Goal: Transaction & Acquisition: Purchase product/service

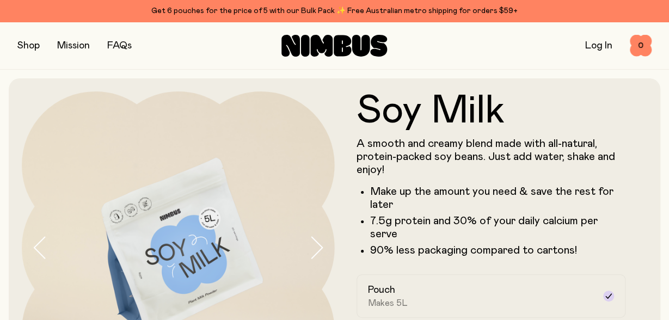
click at [29, 46] on button "button" at bounding box center [28, 45] width 22 height 15
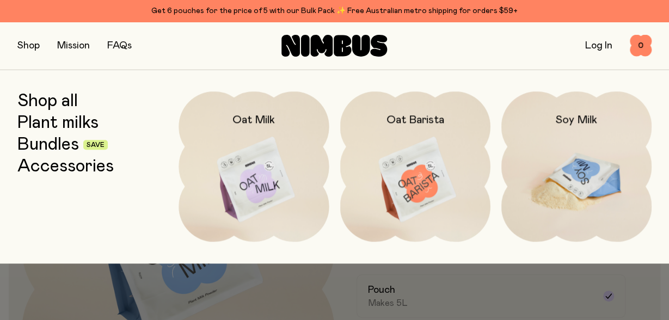
click at [600, 181] on img at bounding box center [576, 179] width 150 height 177
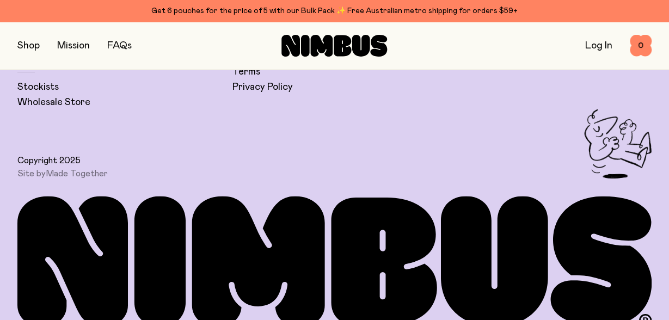
scroll to position [2758, 0]
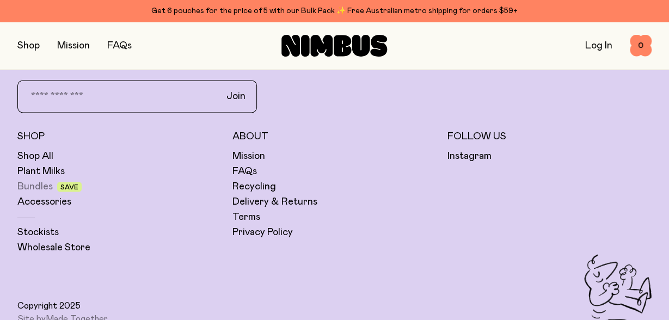
click at [39, 180] on link "Bundles" at bounding box center [34, 186] width 35 height 13
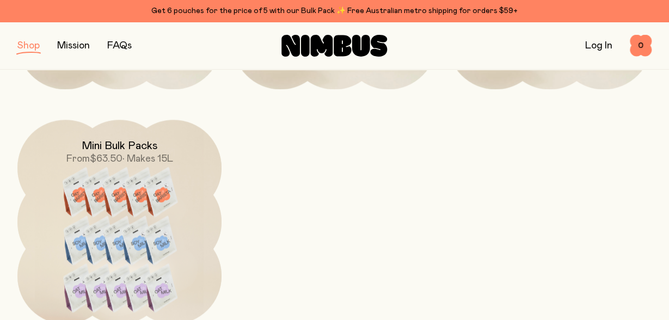
scroll to position [363, 0]
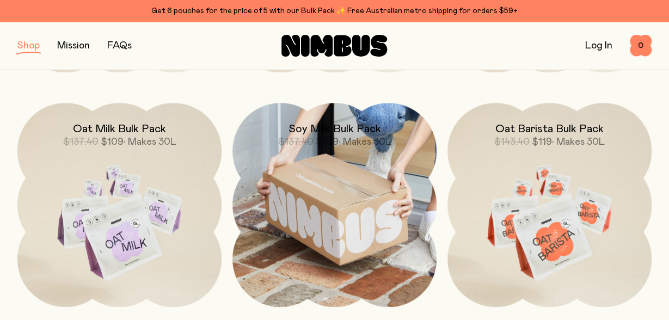
click at [331, 216] on img at bounding box center [334, 205] width 204 height 204
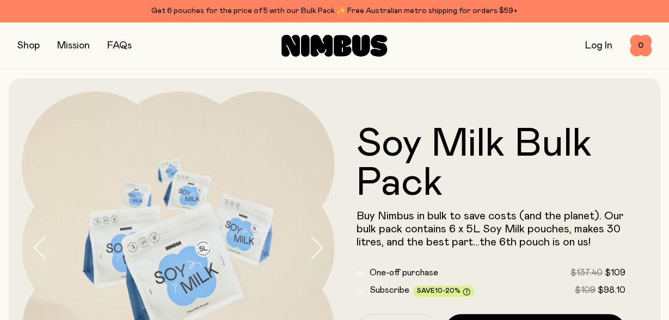
scroll to position [72, 0]
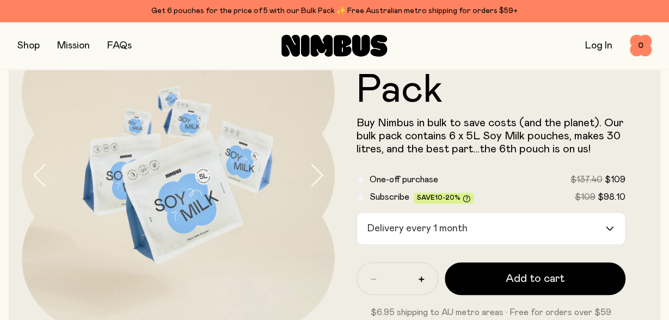
click at [451, 232] on div "Delivery every 1 month" at bounding box center [481, 229] width 249 height 32
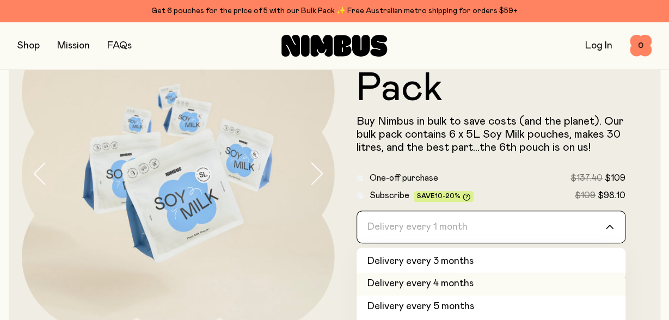
scroll to position [218, 0]
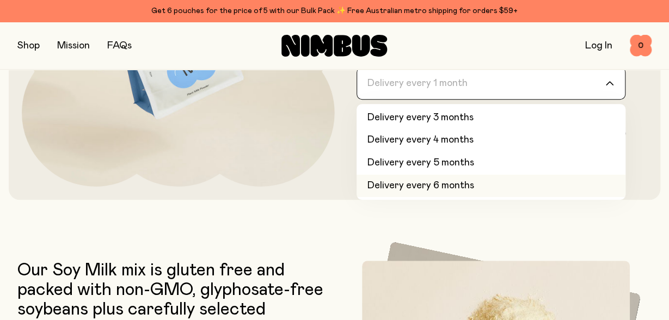
click at [446, 183] on li "Delivery every 6 months" at bounding box center [491, 186] width 269 height 23
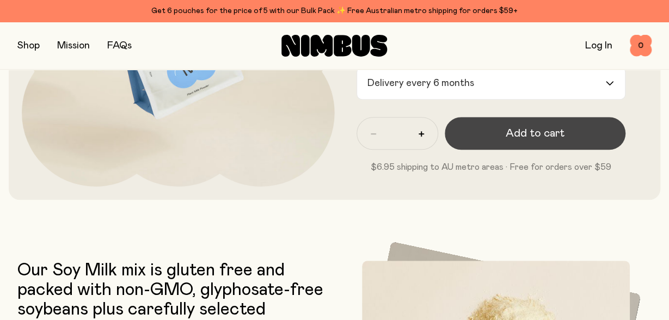
click at [523, 138] on span "Add to cart" at bounding box center [535, 133] width 59 height 15
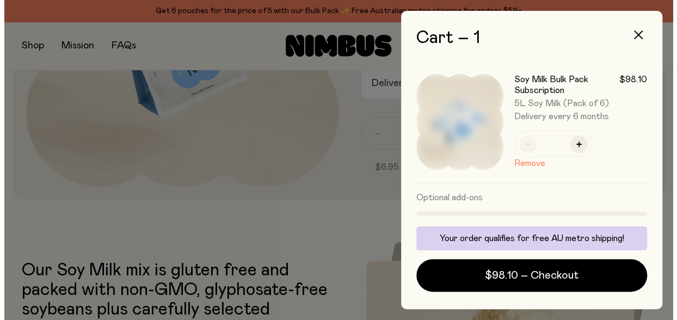
scroll to position [0, 0]
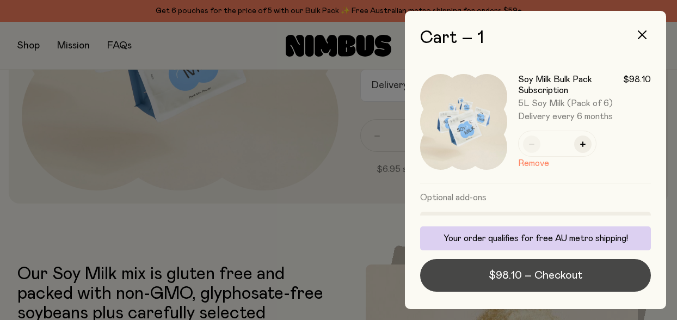
click at [513, 275] on span "$98.10 – Checkout" at bounding box center [536, 275] width 94 height 15
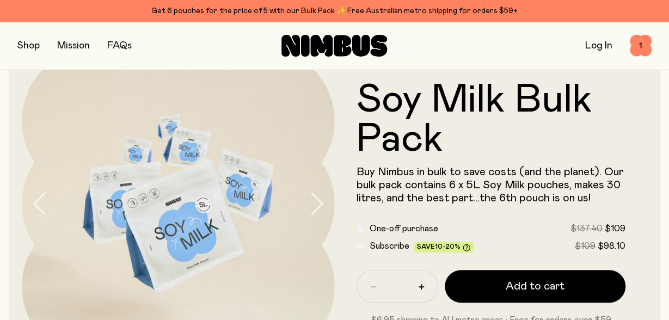
scroll to position [72, 0]
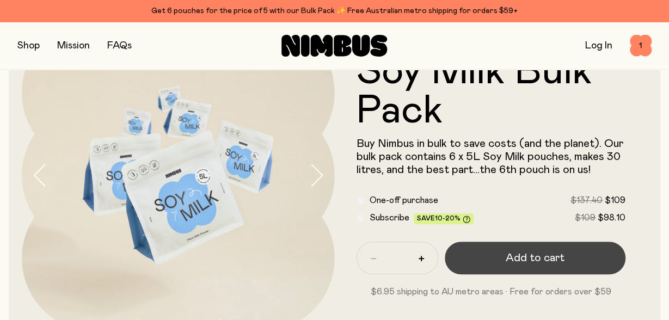
click at [530, 264] on span "Add to cart" at bounding box center [535, 257] width 59 height 15
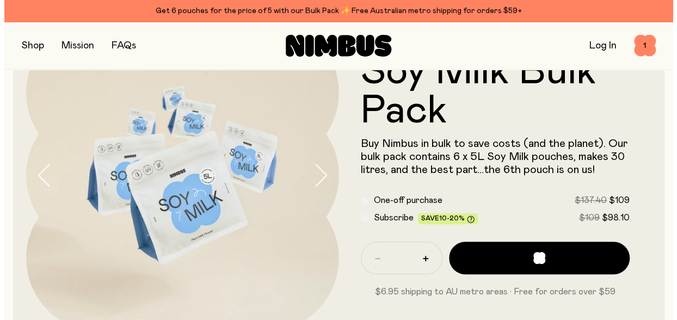
scroll to position [0, 0]
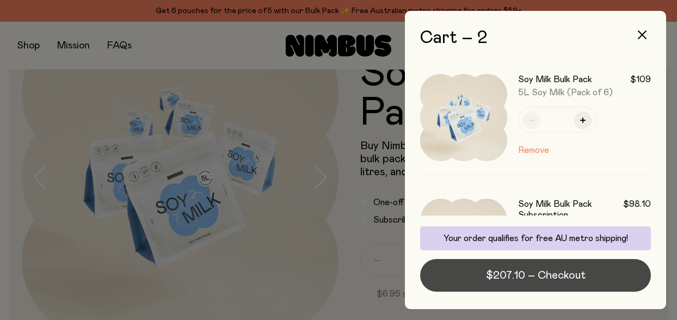
click at [529, 275] on span "$207.10 – Checkout" at bounding box center [536, 275] width 100 height 15
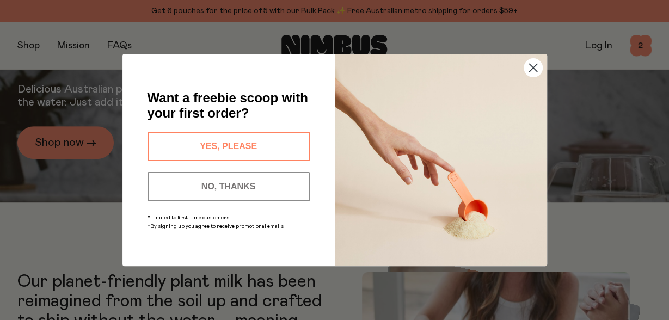
scroll to position [145, 0]
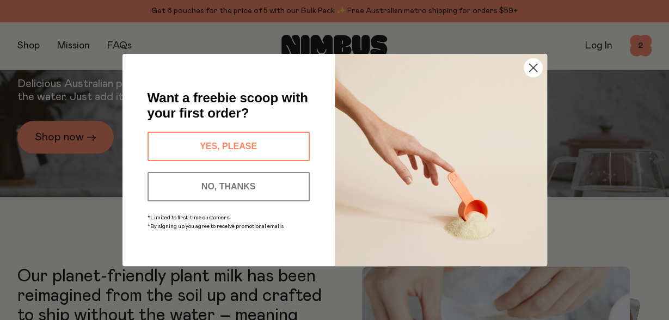
click at [230, 144] on button "YES, PLEASE" at bounding box center [229, 146] width 162 height 29
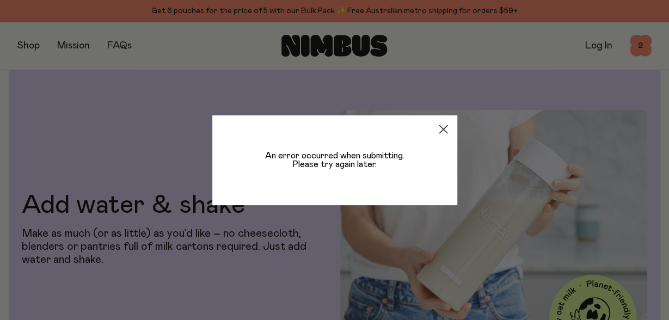
scroll to position [1960, 0]
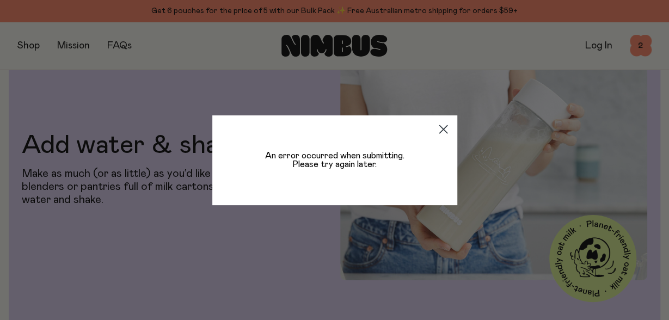
drag, startPoint x: 197, startPoint y: 200, endPoint x: 164, endPoint y: 230, distance: 43.9
click at [164, 230] on div "Close dialog An error occurred when submitting. Please try again later." at bounding box center [334, 160] width 669 height 320
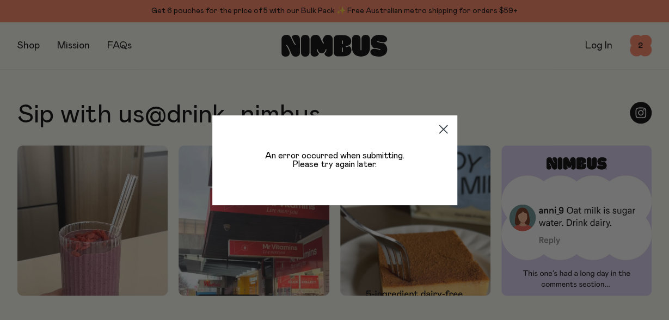
scroll to position [2613, 0]
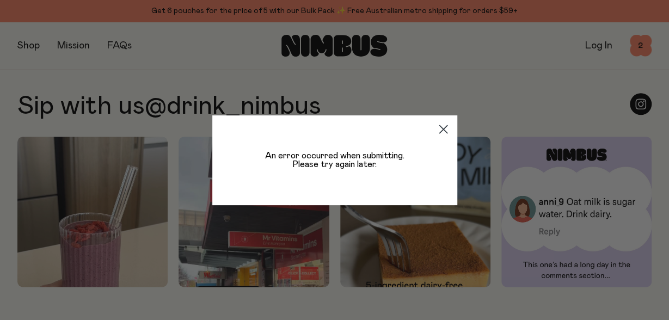
click at [152, 297] on div "Close dialog An error occurred when submitting. Please try again later." at bounding box center [334, 160] width 669 height 320
click at [439, 130] on circle "Close dialog" at bounding box center [443, 129] width 18 height 18
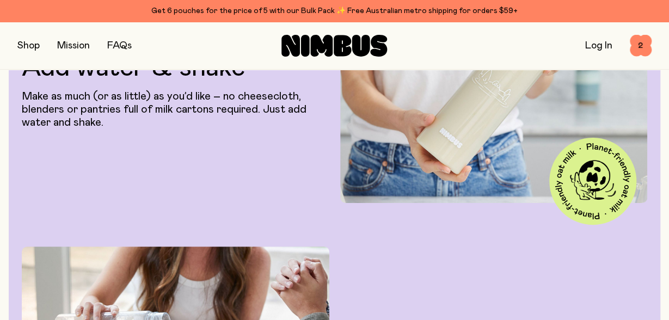
scroll to position [1960, 0]
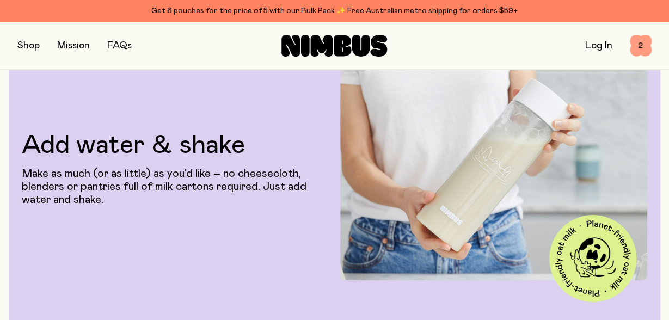
click at [635, 50] on span "2" at bounding box center [641, 46] width 22 height 22
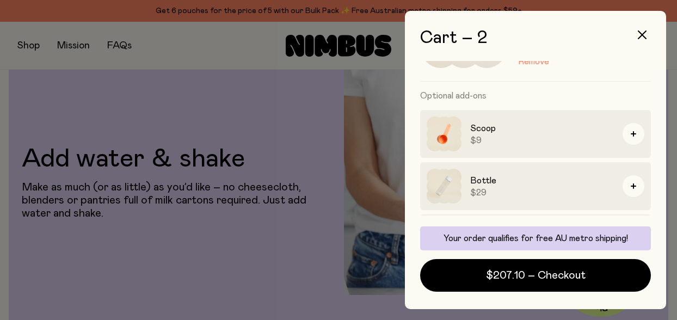
scroll to position [273, 0]
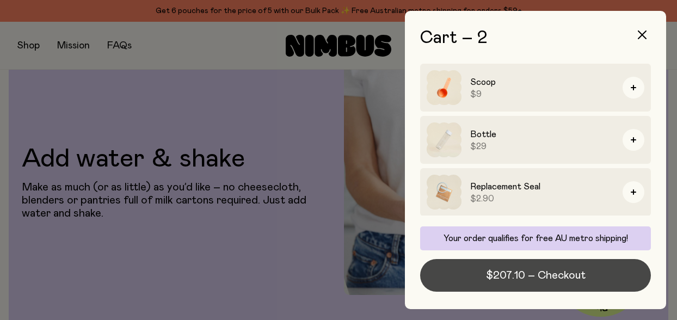
click at [513, 277] on span "$207.10 – Checkout" at bounding box center [536, 275] width 100 height 15
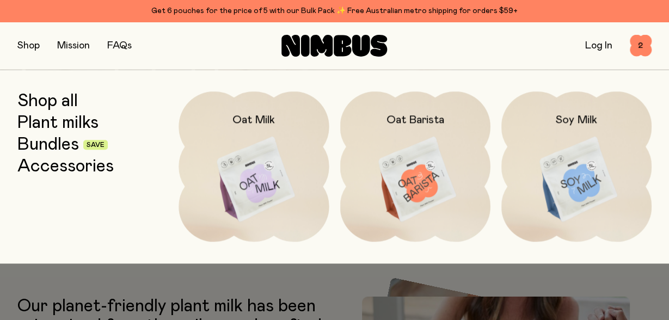
scroll to position [145, 0]
